Goal: Information Seeking & Learning: Learn about a topic

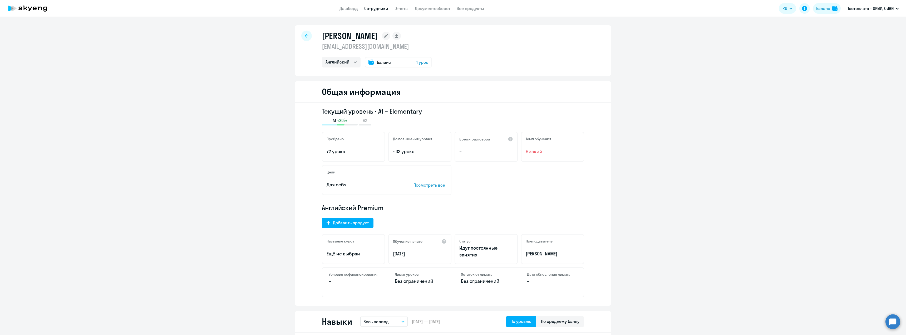
select select "english"
click at [302, 37] on div at bounding box center [306, 36] width 11 height 11
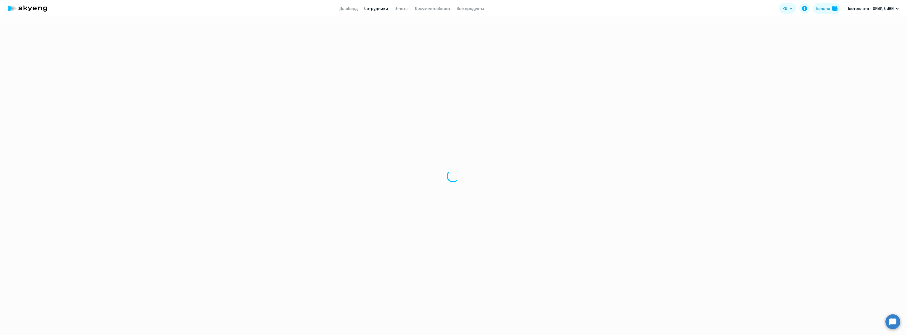
select select "30"
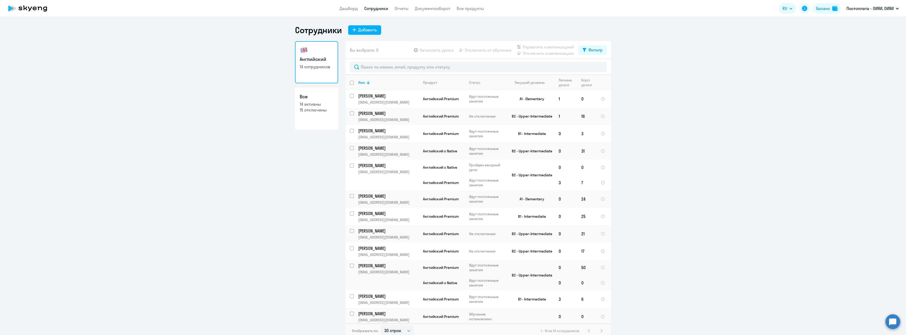
click at [303, 71] on link "Английский 14 сотрудников" at bounding box center [316, 62] width 43 height 42
click at [366, 246] on p "[PERSON_NAME]" at bounding box center [388, 248] width 60 height 6
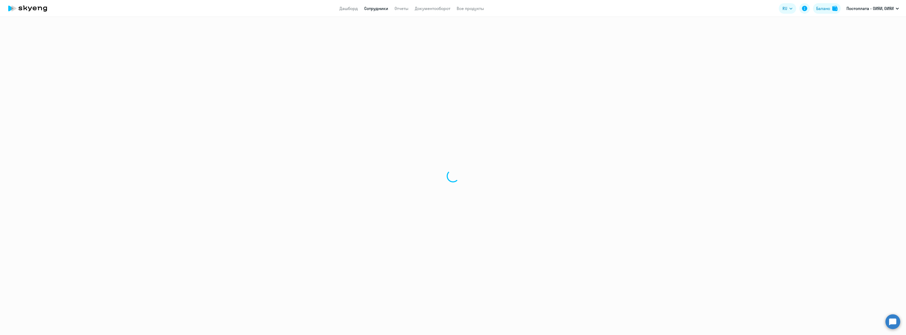
select select "english"
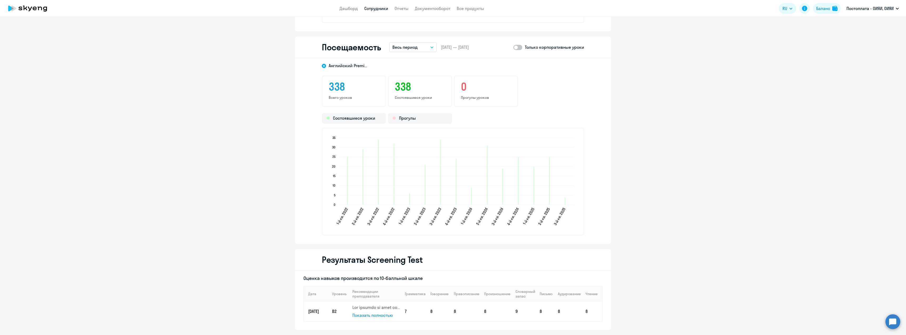
scroll to position [659, 0]
